Goal: Information Seeking & Learning: Stay updated

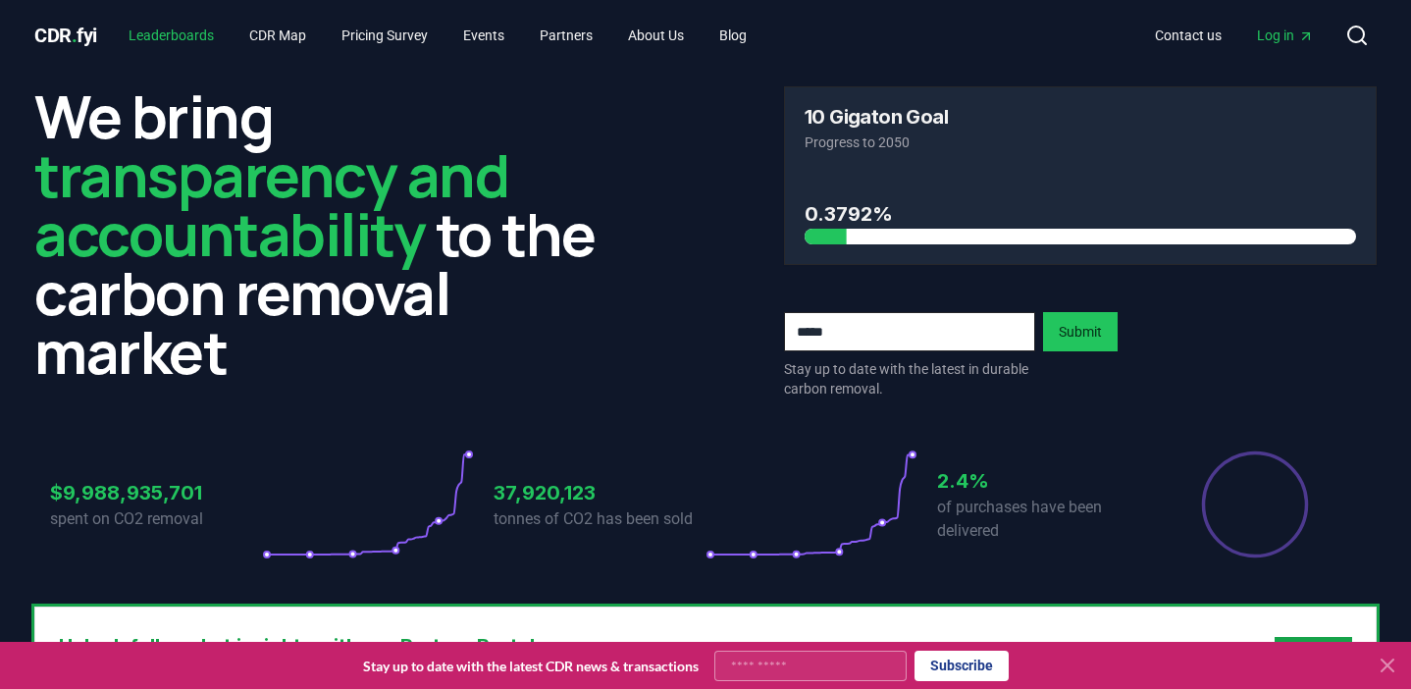
click at [137, 37] on link "Leaderboards" at bounding box center [171, 35] width 117 height 35
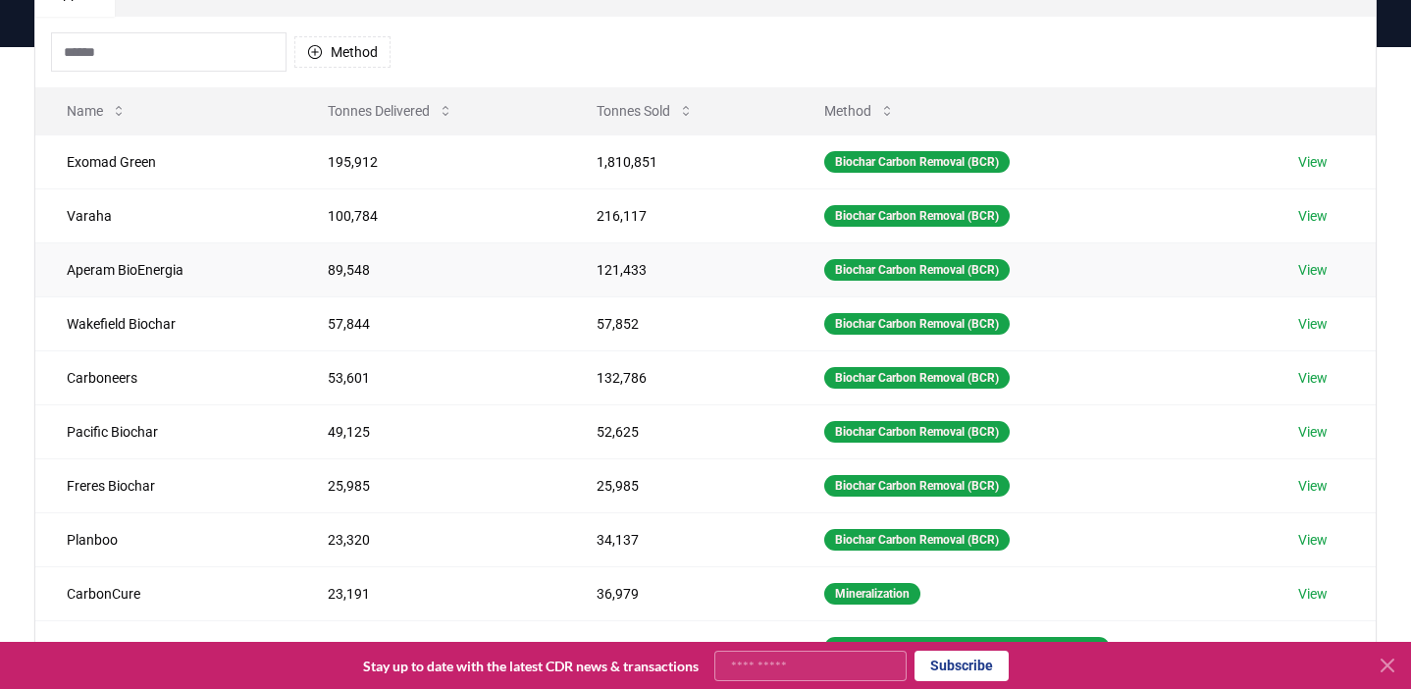
scroll to position [184, 0]
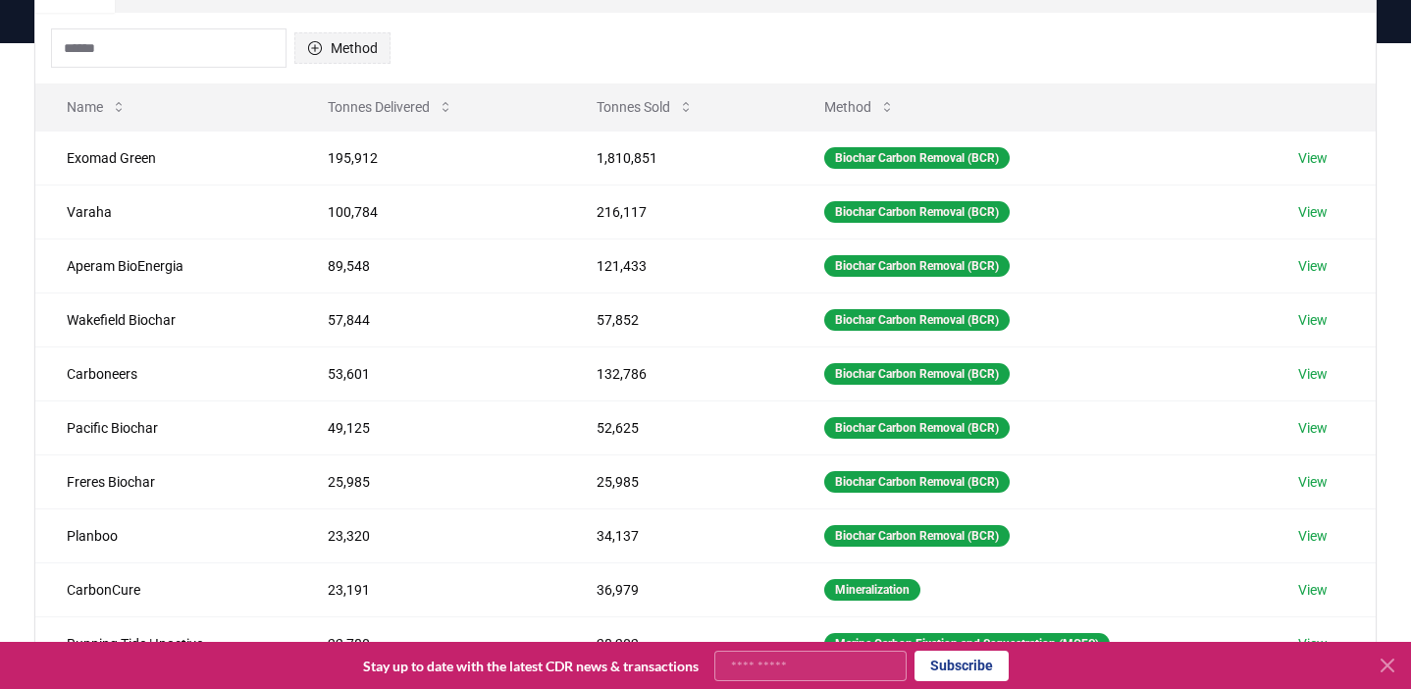
click at [342, 42] on button "Method" at bounding box center [342, 47] width 96 height 31
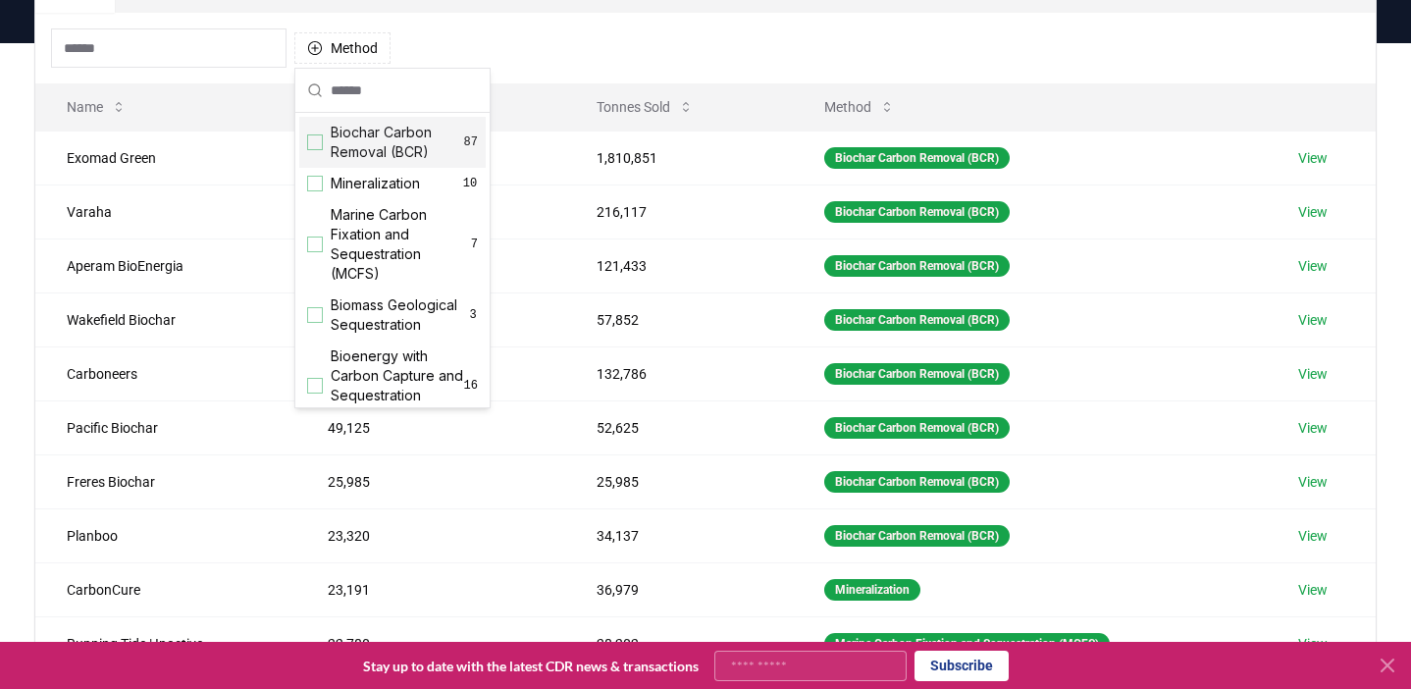
click at [363, 139] on span "Biochar Carbon Removal (BCR)" at bounding box center [397, 142] width 133 height 39
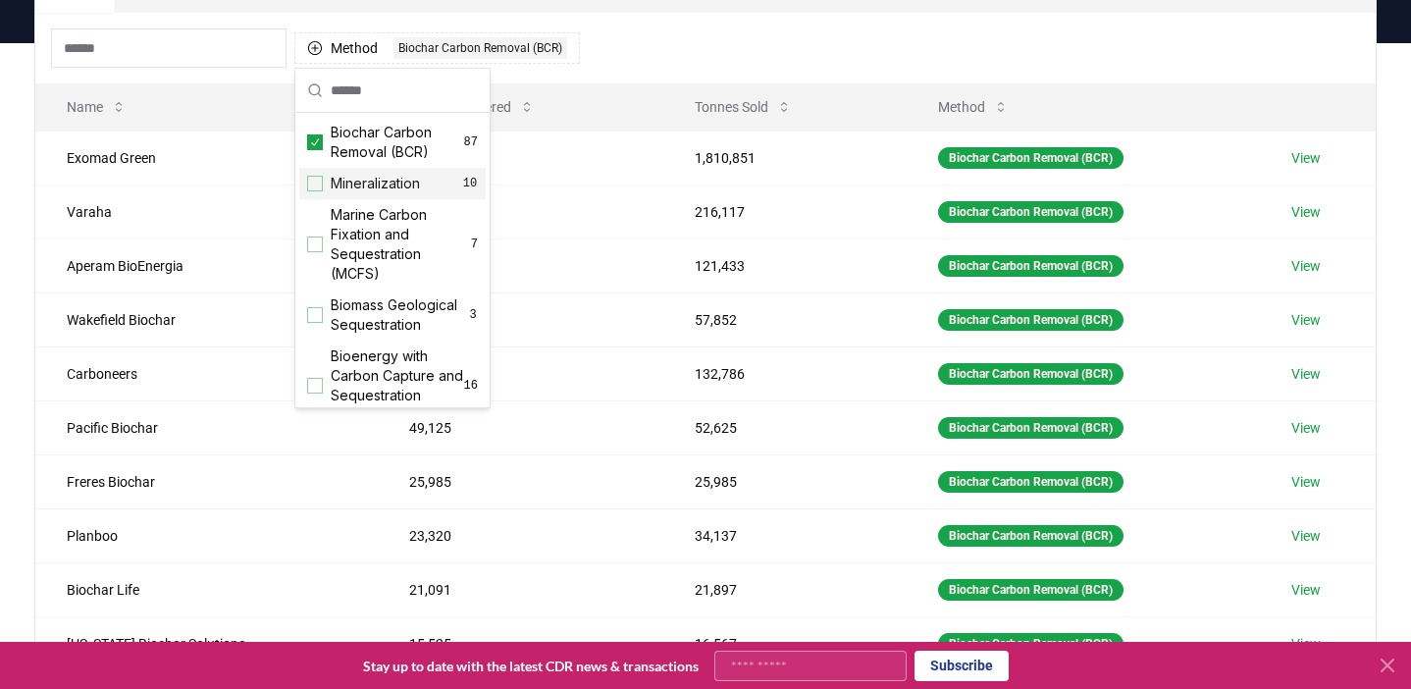
click at [648, 26] on div "Method 1 Biochar Carbon Removal (BCR)" at bounding box center [705, 48] width 1341 height 71
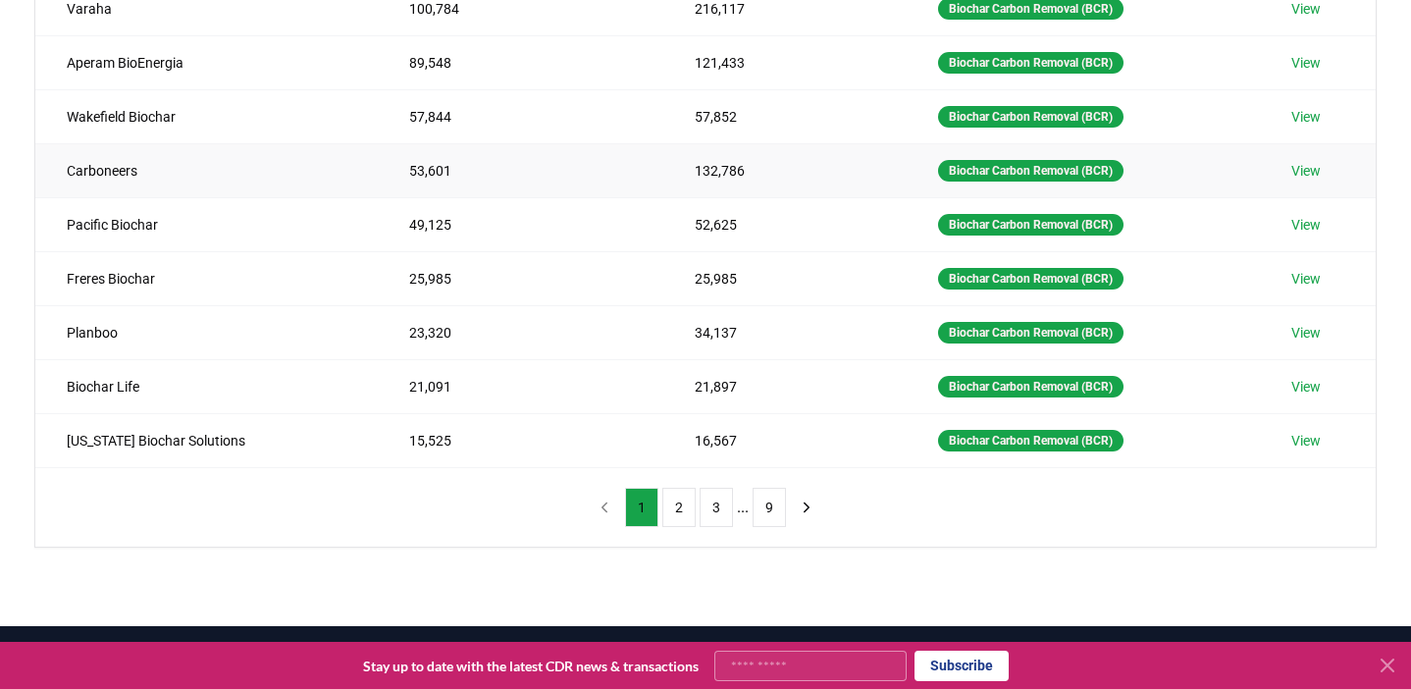
scroll to position [399, 0]
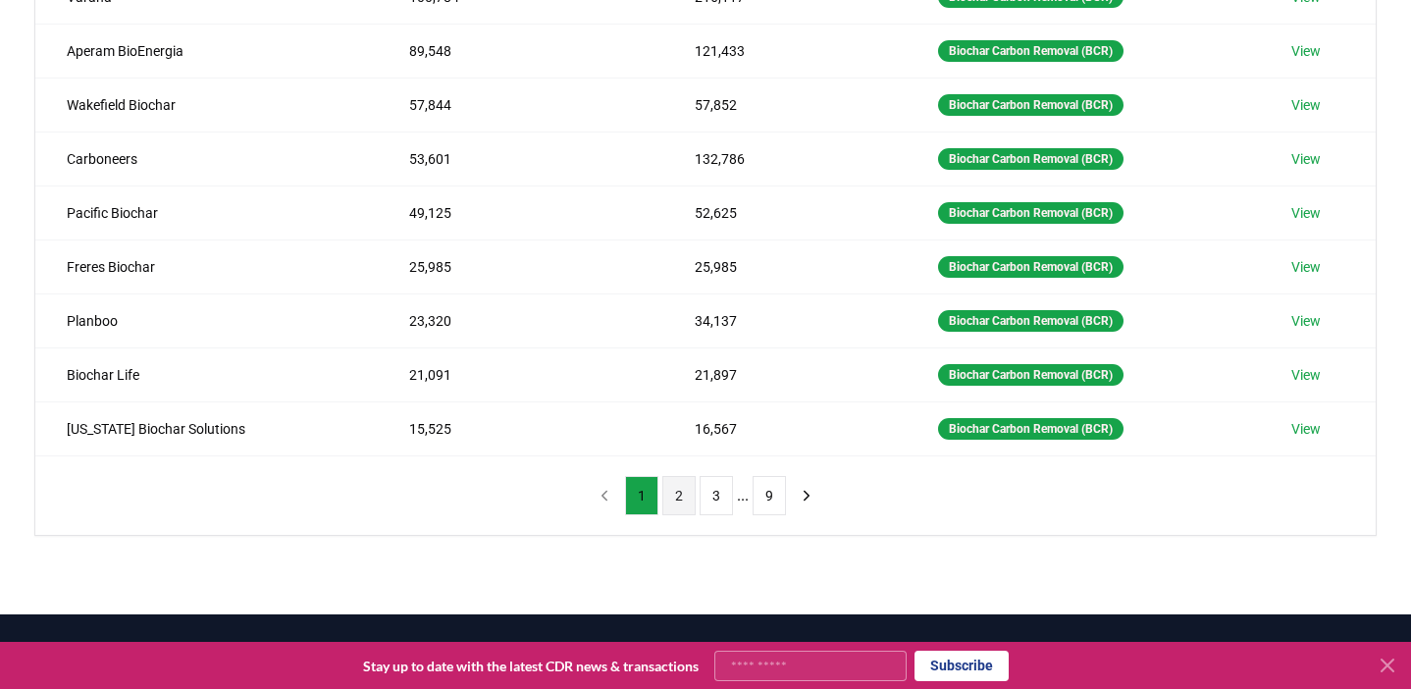
click at [674, 499] on button "2" at bounding box center [678, 495] width 33 height 39
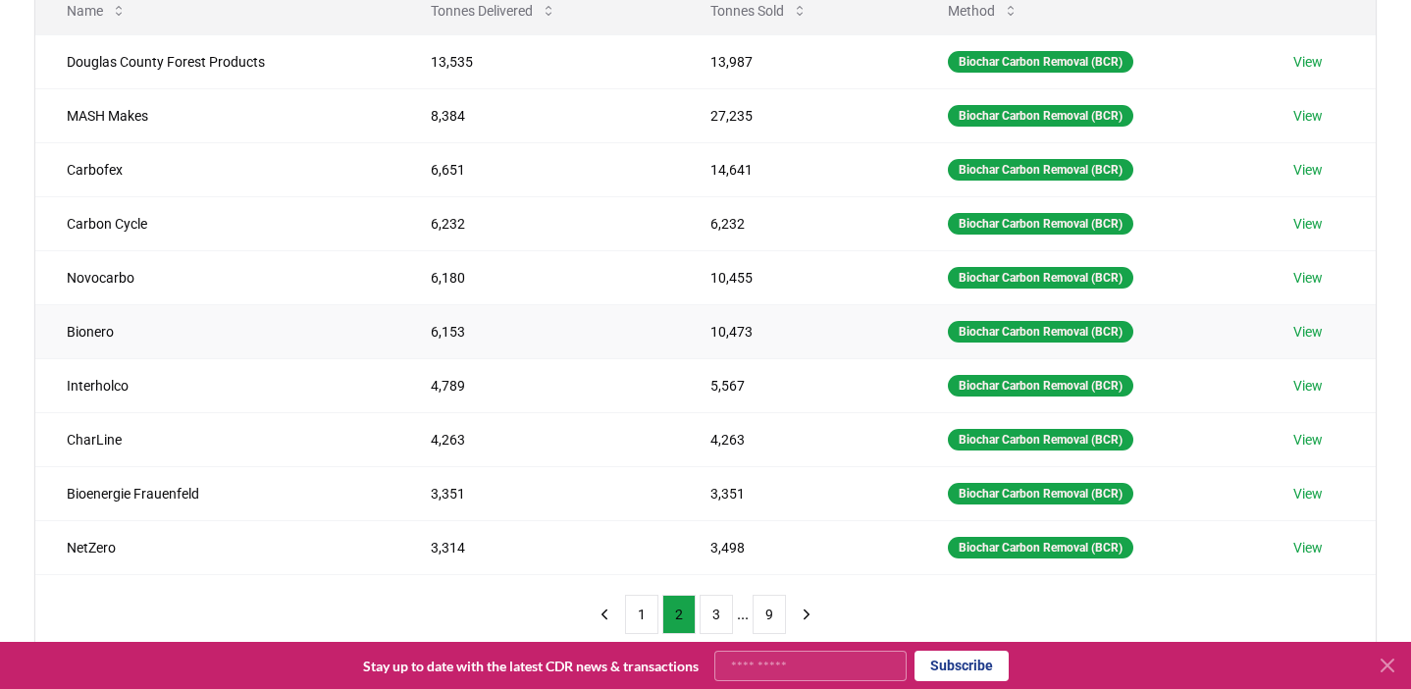
scroll to position [0, 0]
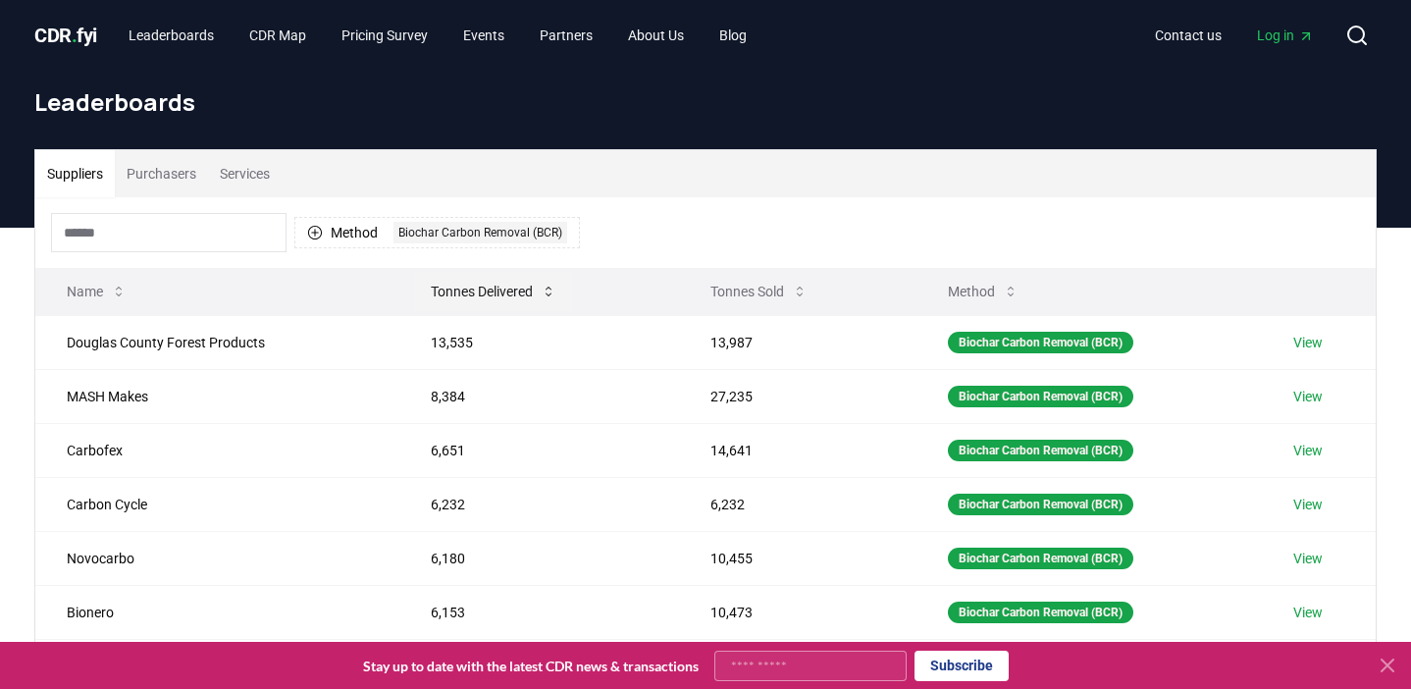
click at [469, 288] on button "Tonnes Delivered" at bounding box center [493, 291] width 157 height 39
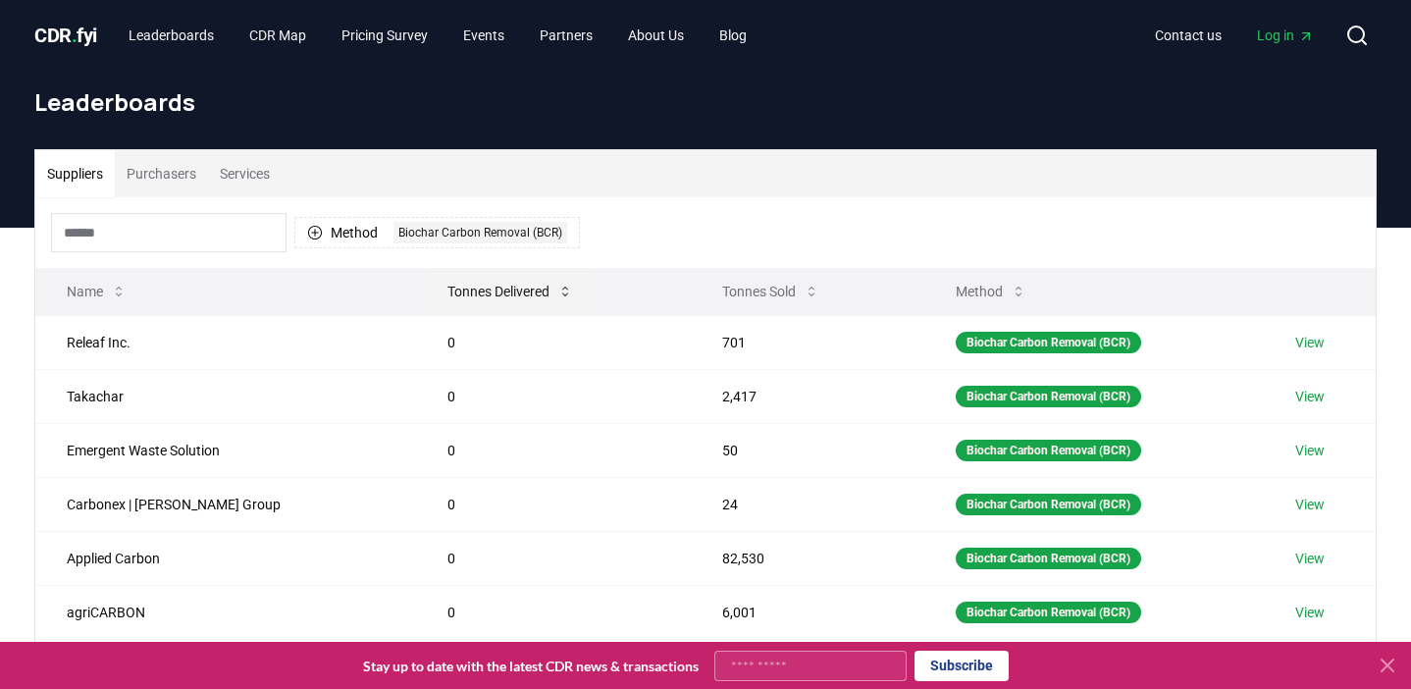
click at [469, 288] on button "Tonnes Delivered" at bounding box center [510, 291] width 157 height 39
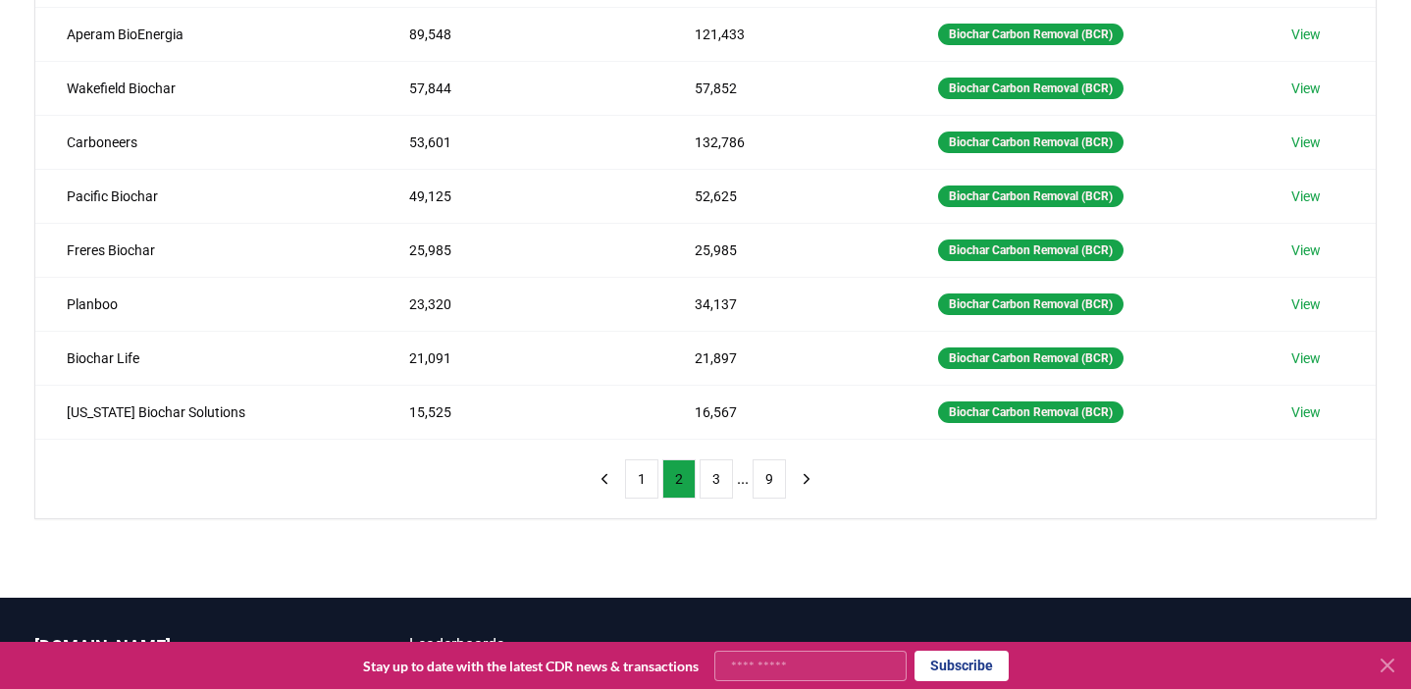
scroll to position [441, 0]
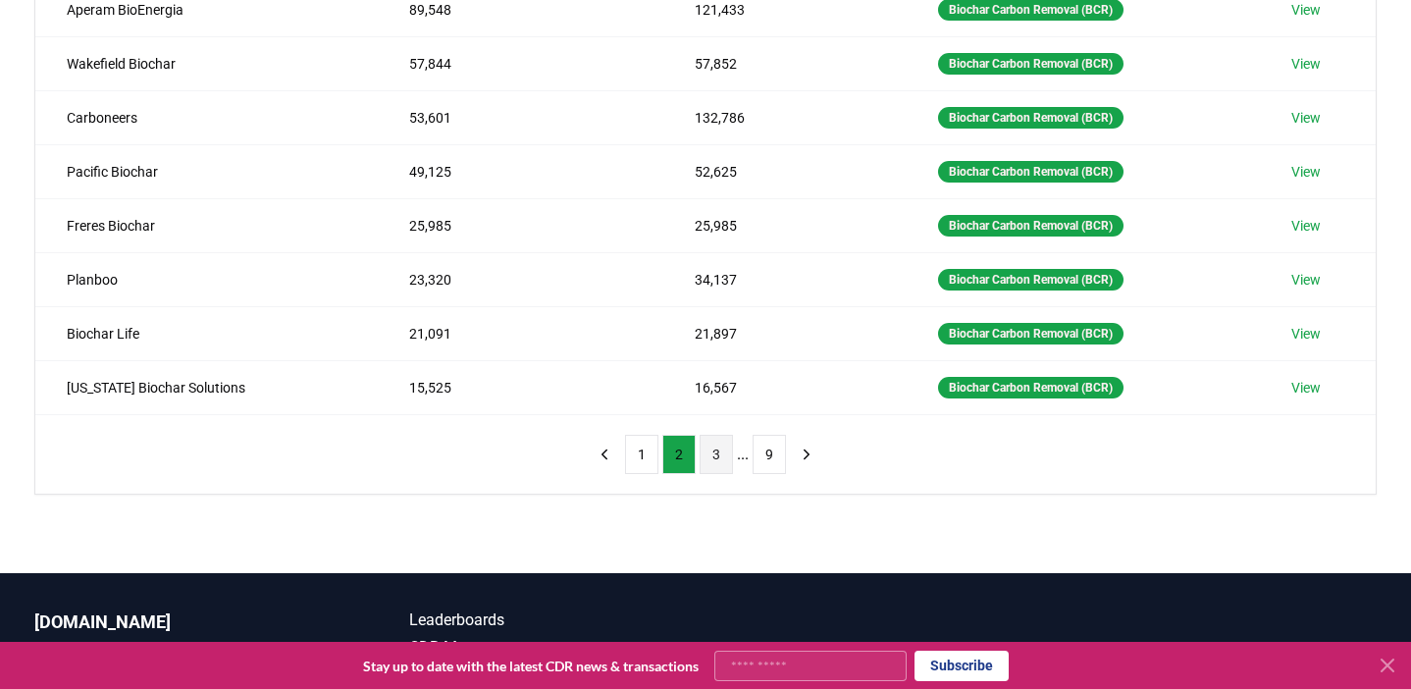
click at [709, 454] on button "3" at bounding box center [716, 454] width 33 height 39
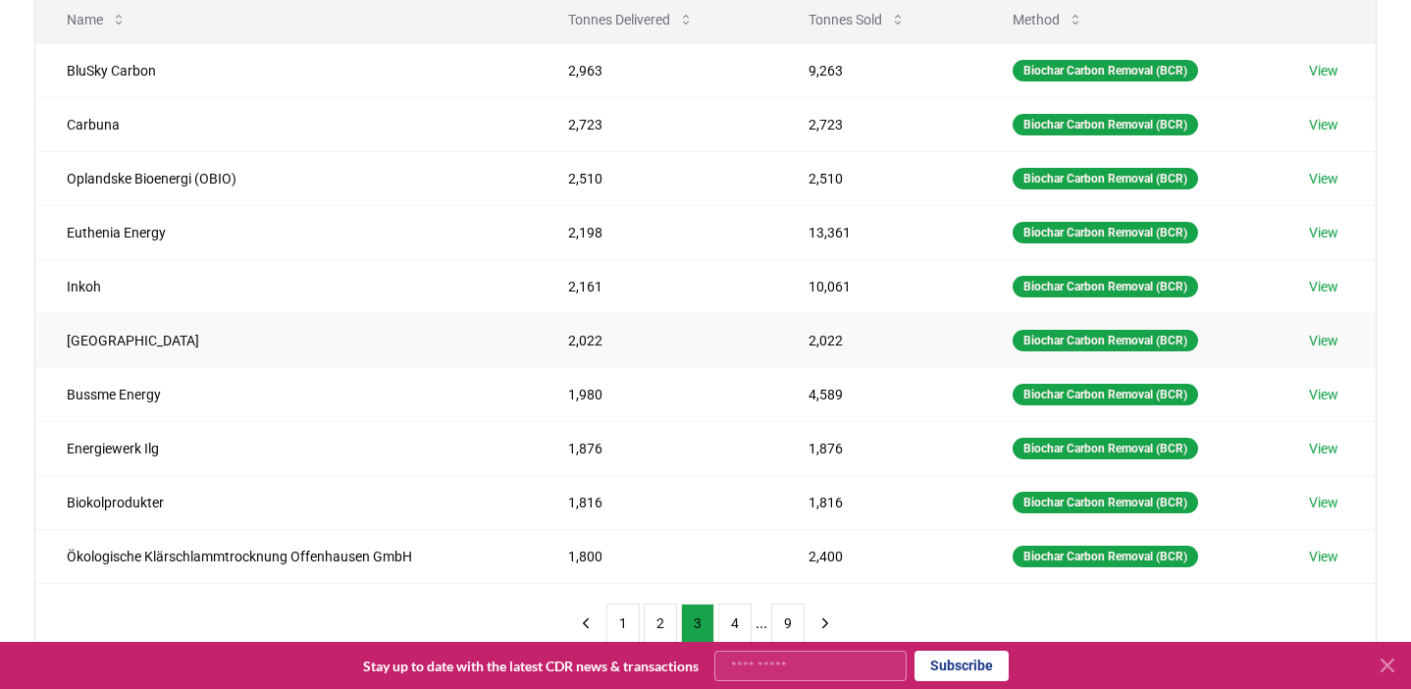
scroll to position [303, 0]
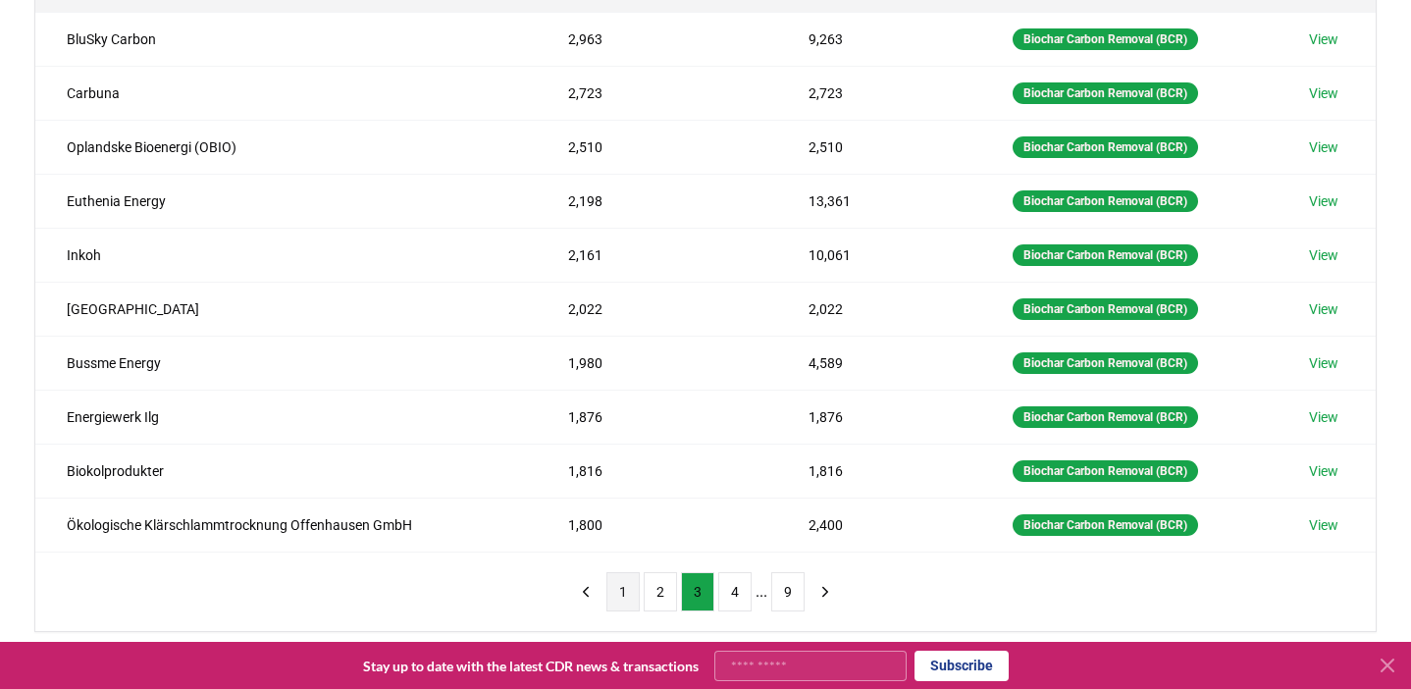
click at [622, 603] on button "1" at bounding box center [622, 591] width 33 height 39
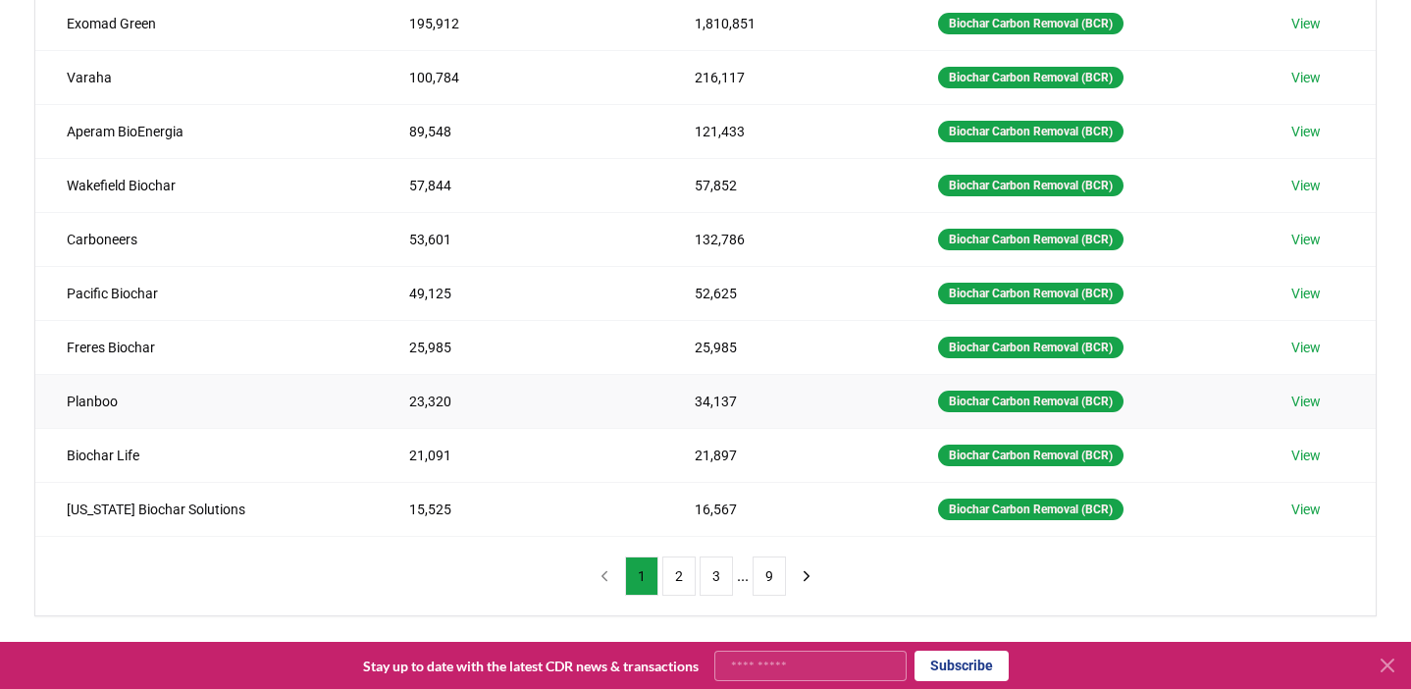
scroll to position [356, 0]
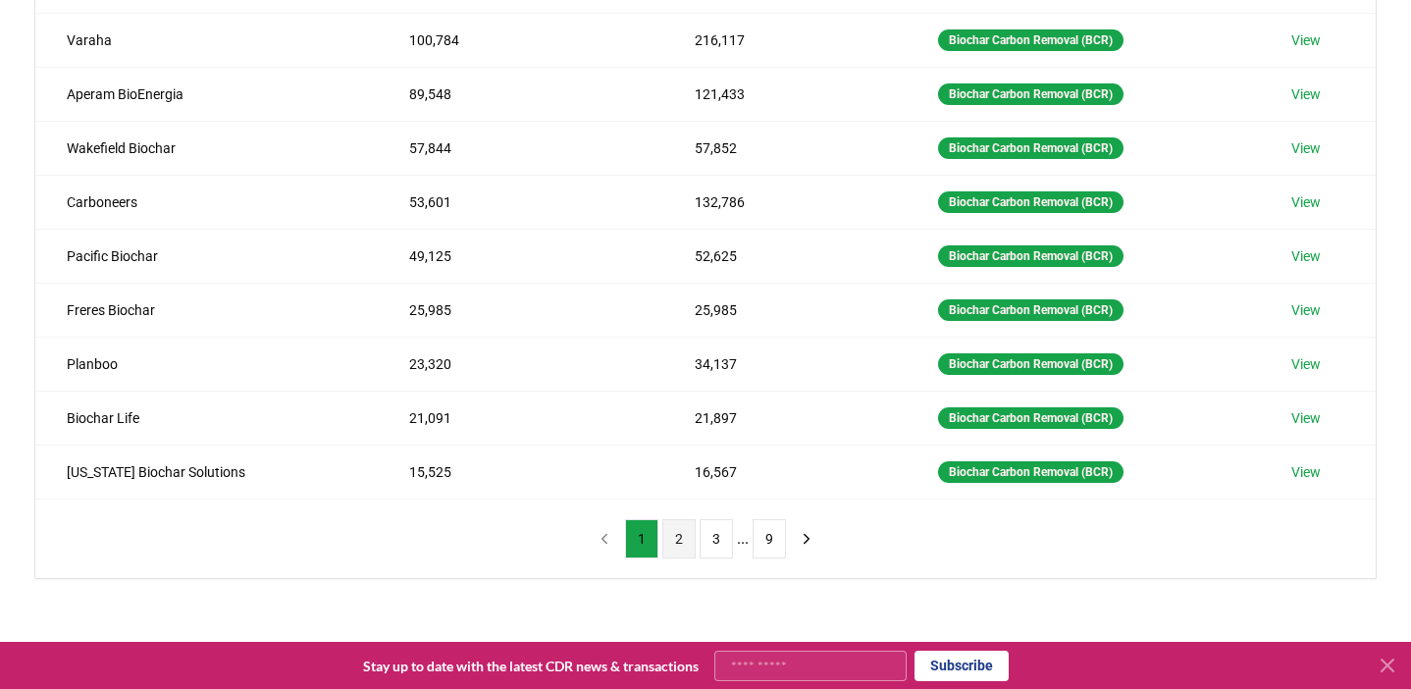
click at [675, 532] on button "2" at bounding box center [678, 538] width 33 height 39
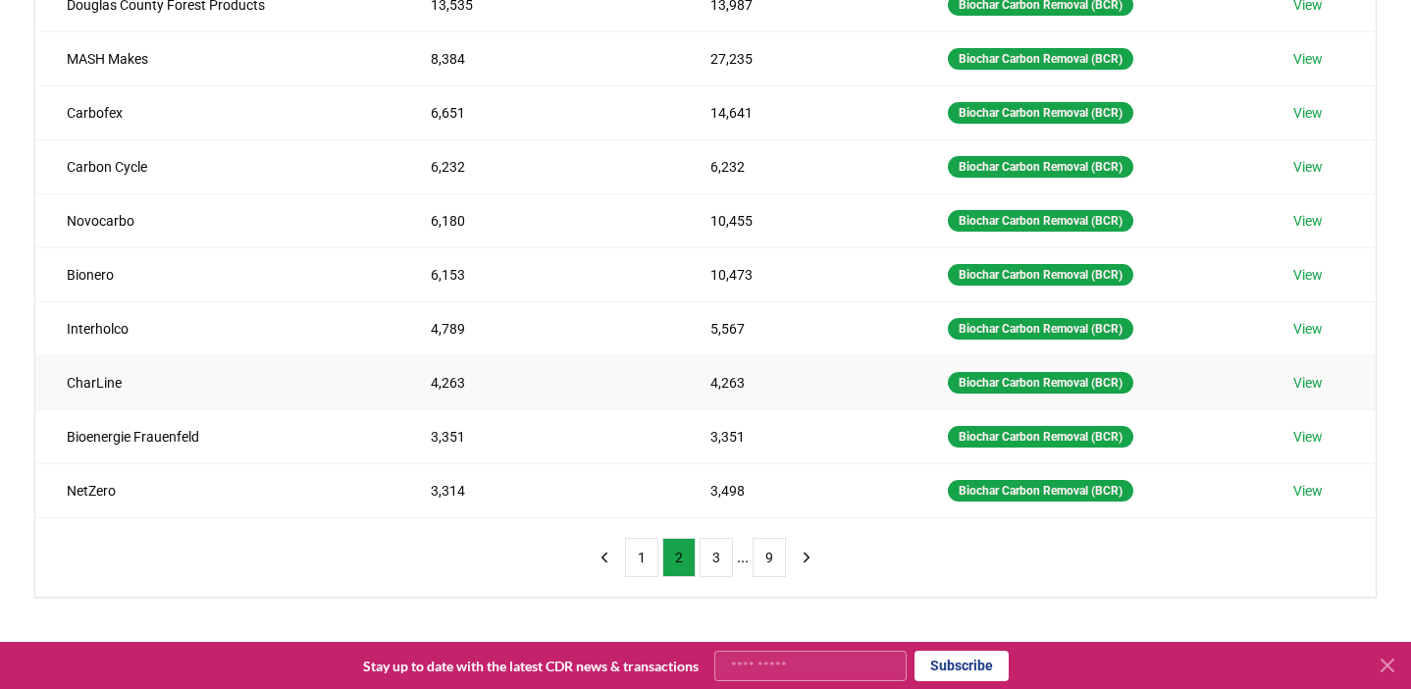
scroll to position [344, 0]
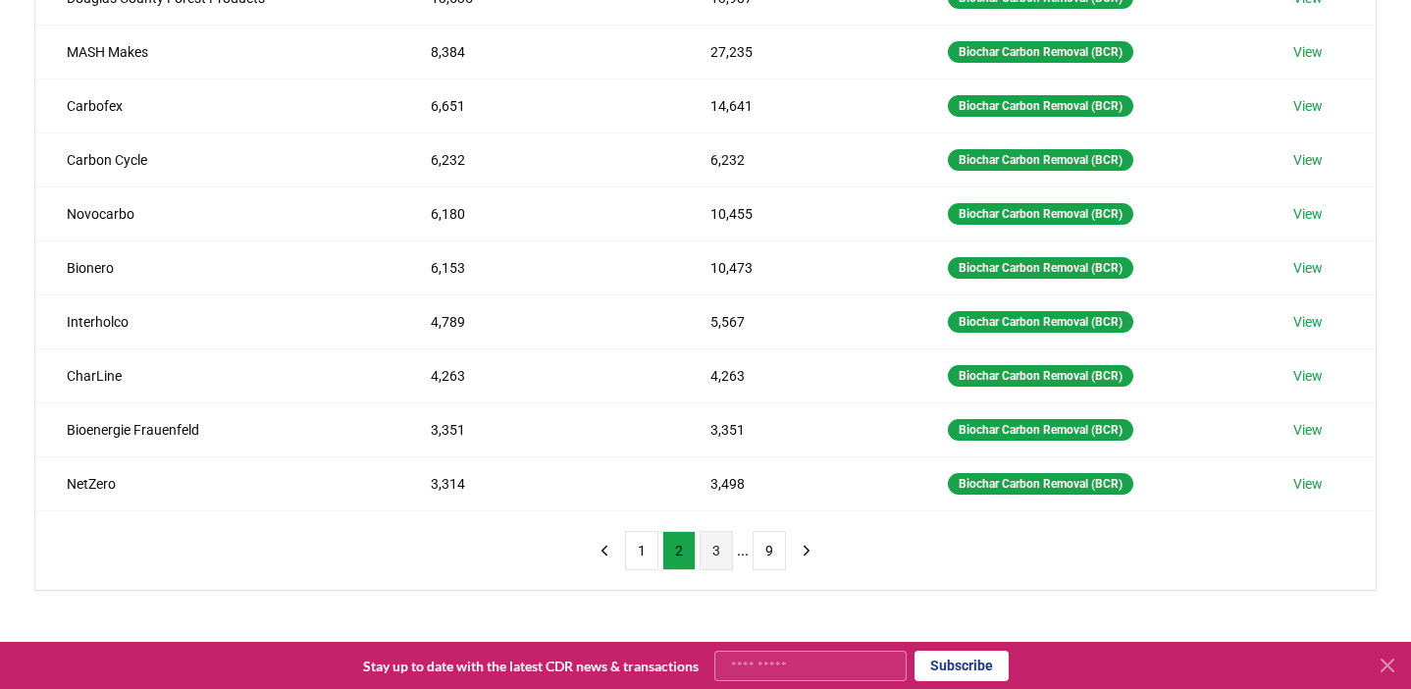
click at [717, 561] on button "3" at bounding box center [716, 550] width 33 height 39
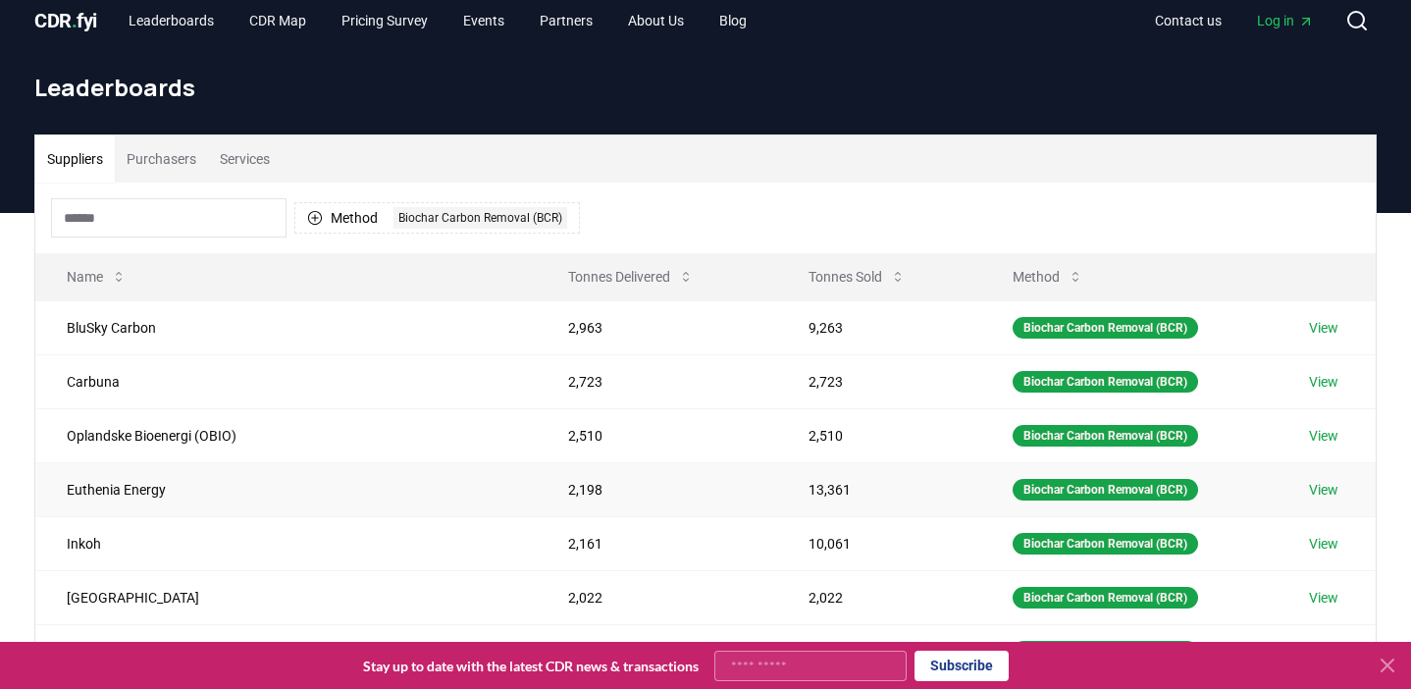
scroll to position [0, 0]
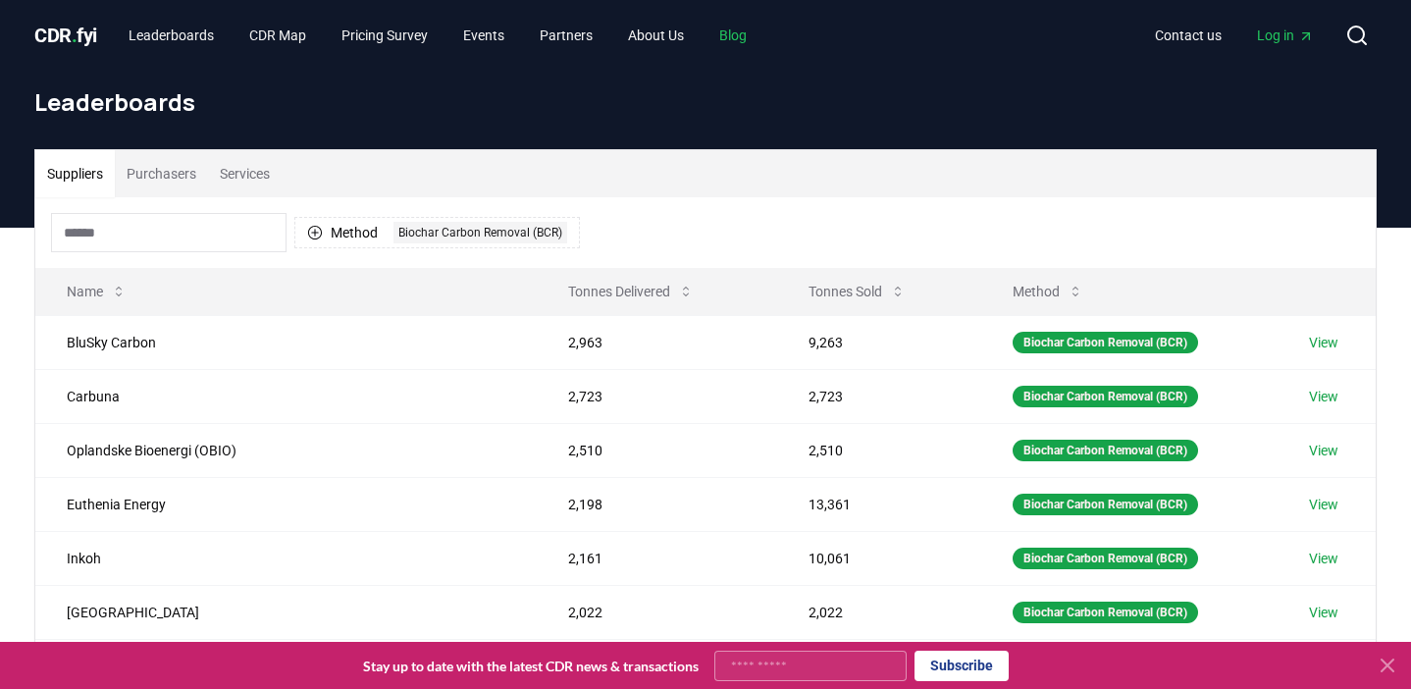
click at [756, 37] on link "Blog" at bounding box center [733, 35] width 59 height 35
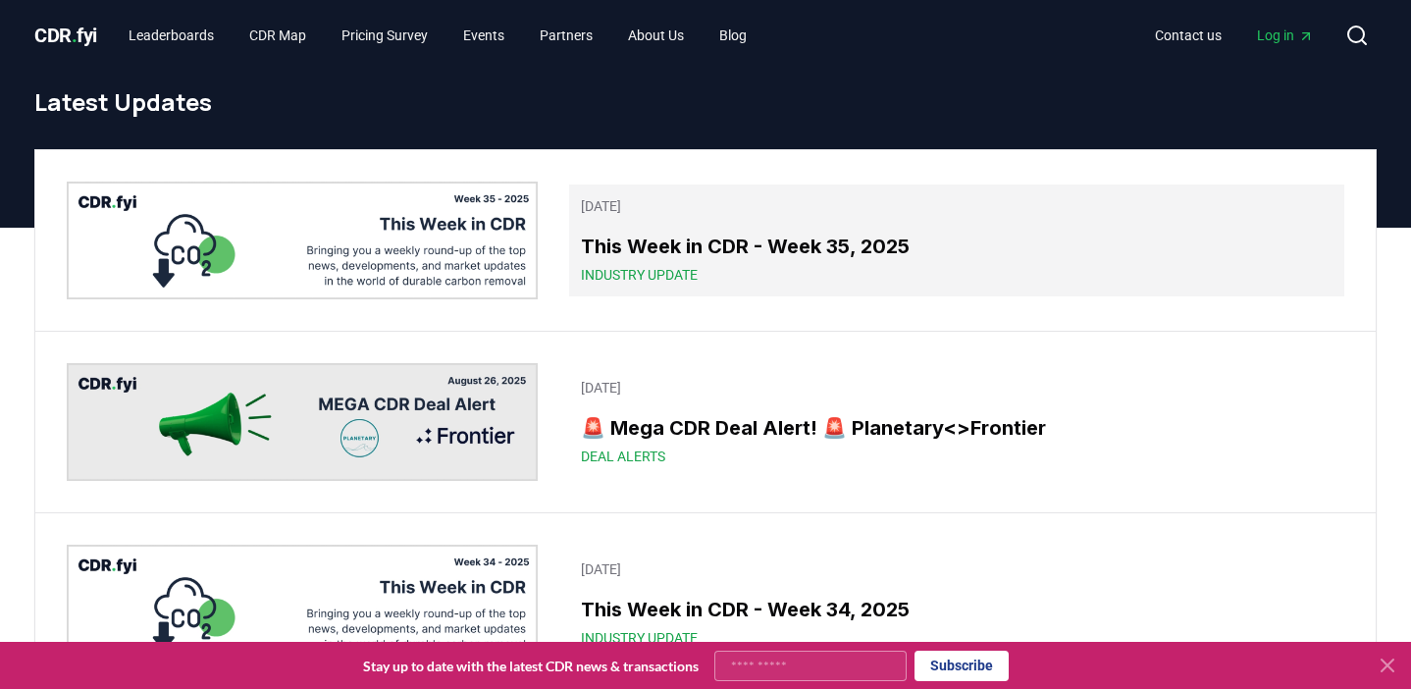
click at [721, 237] on h3 "This Week in CDR - Week 35, 2025" at bounding box center [957, 246] width 752 height 29
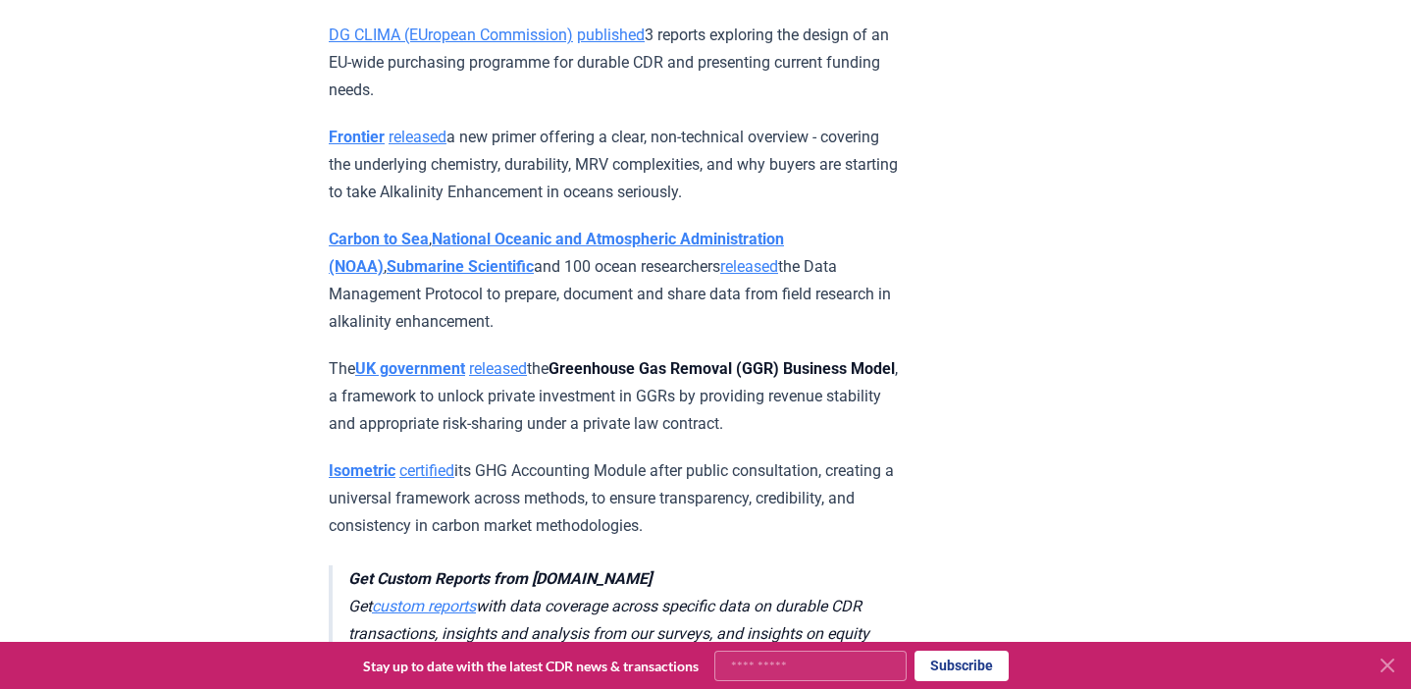
scroll to position [5141, 0]
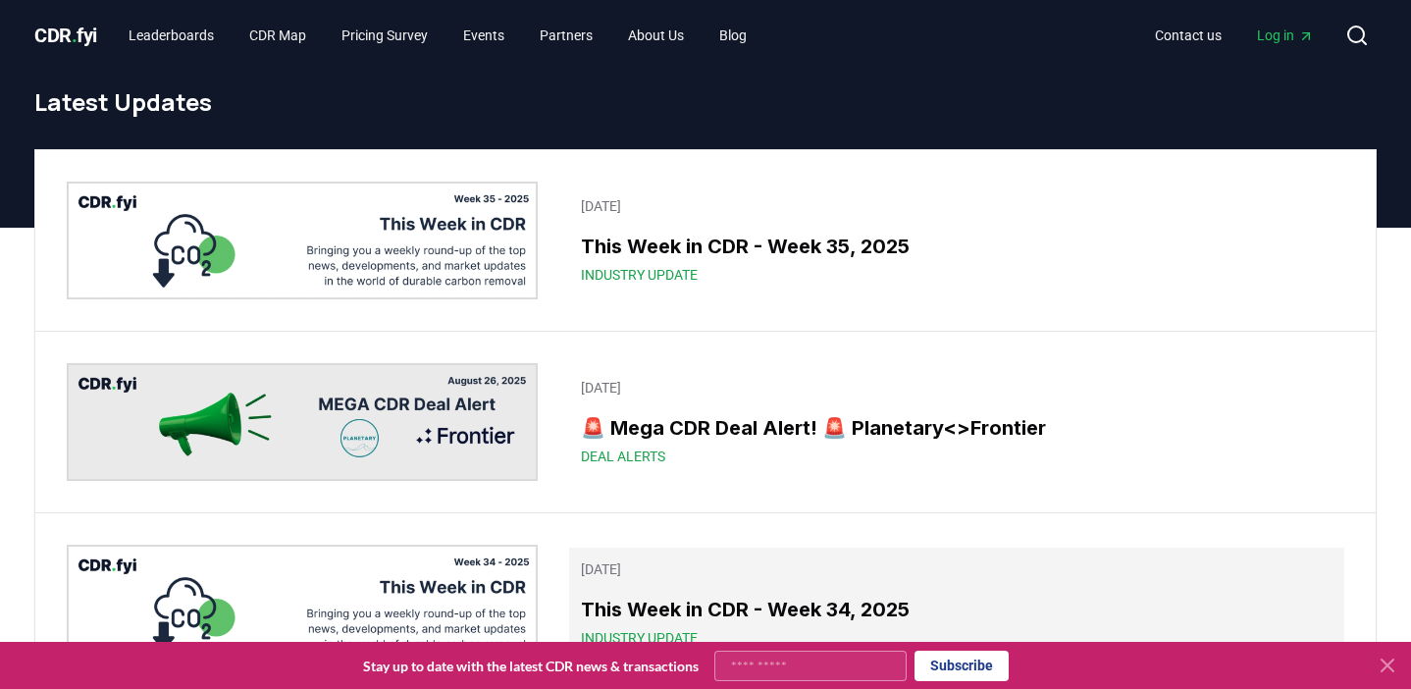
click at [680, 605] on h3 "This Week in CDR - Week 34, 2025" at bounding box center [957, 609] width 752 height 29
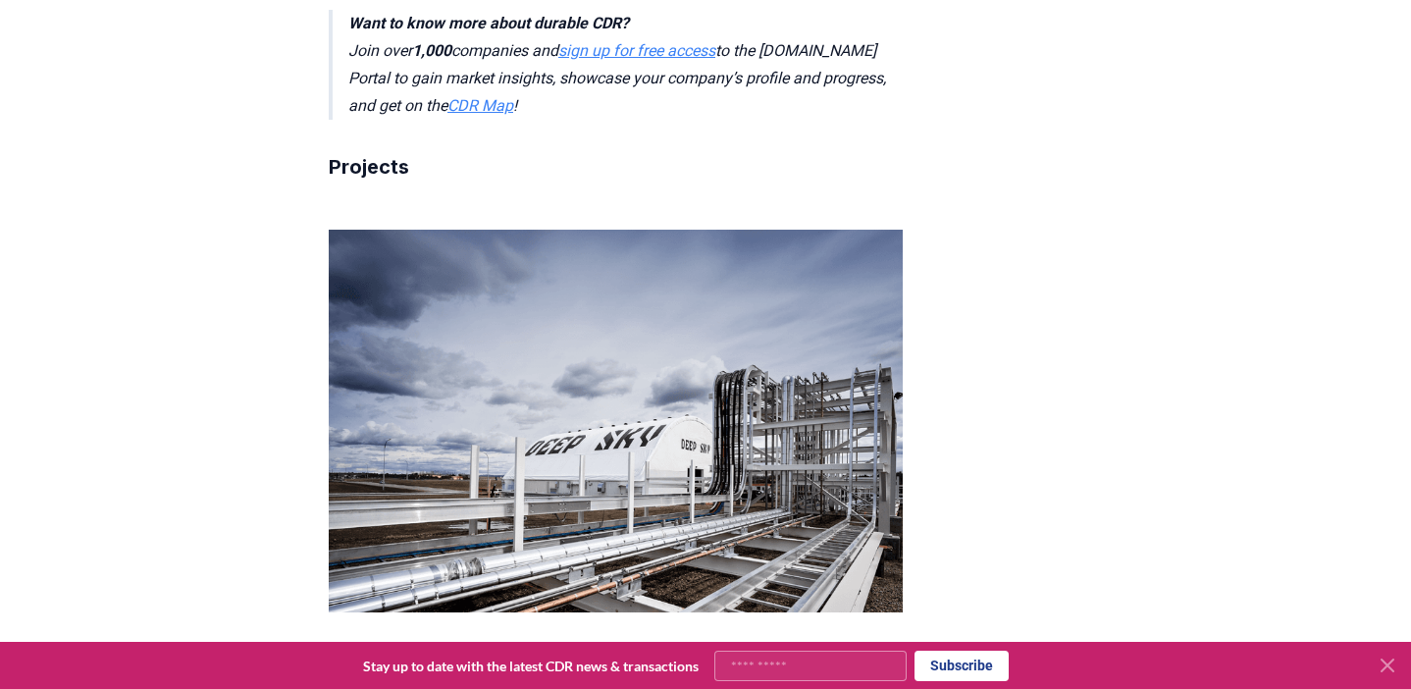
scroll to position [3330, 0]
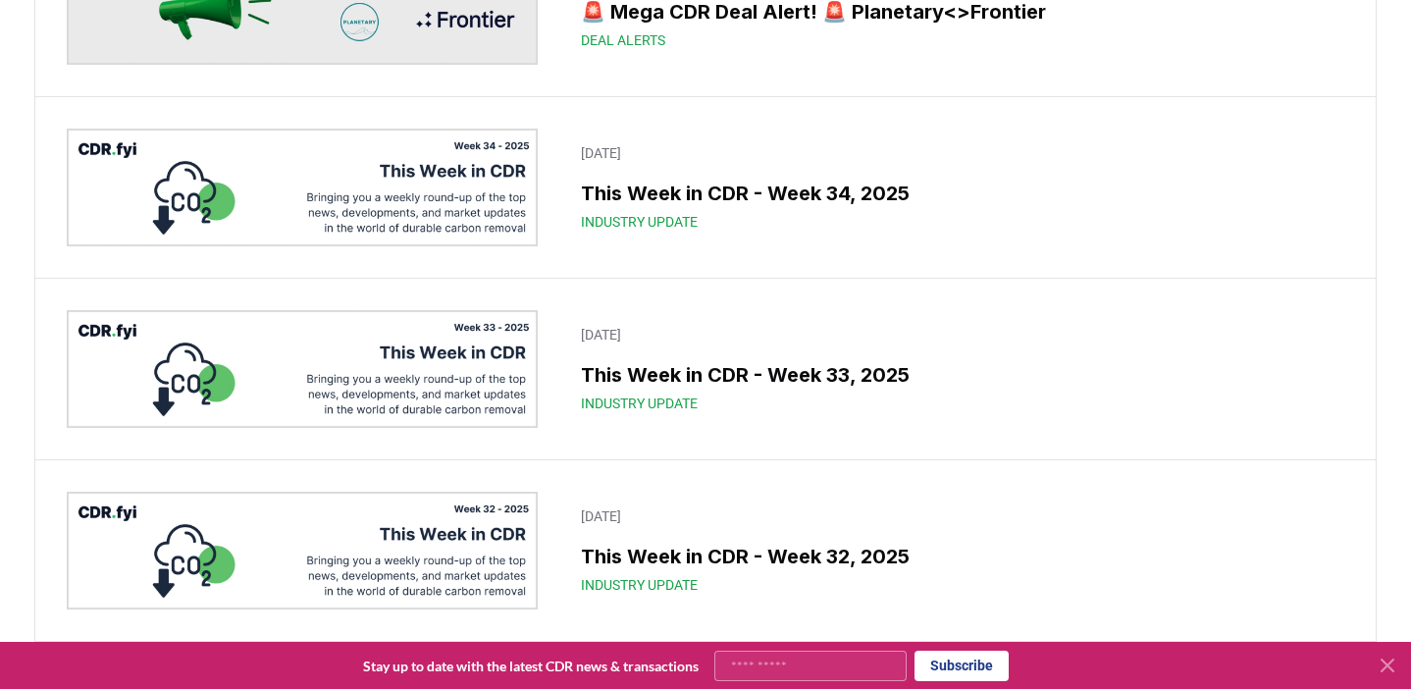
scroll to position [752, 0]
